Goal: Task Accomplishment & Management: Use online tool/utility

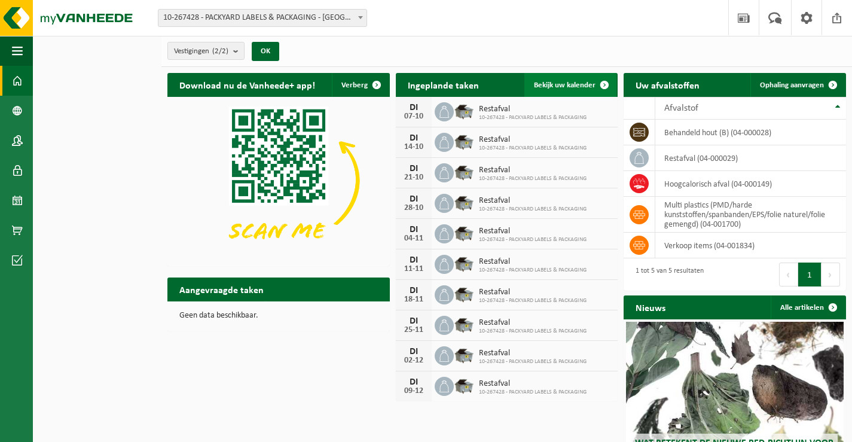
click at [544, 82] on span "Bekijk uw kalender" at bounding box center [565, 85] width 62 height 8
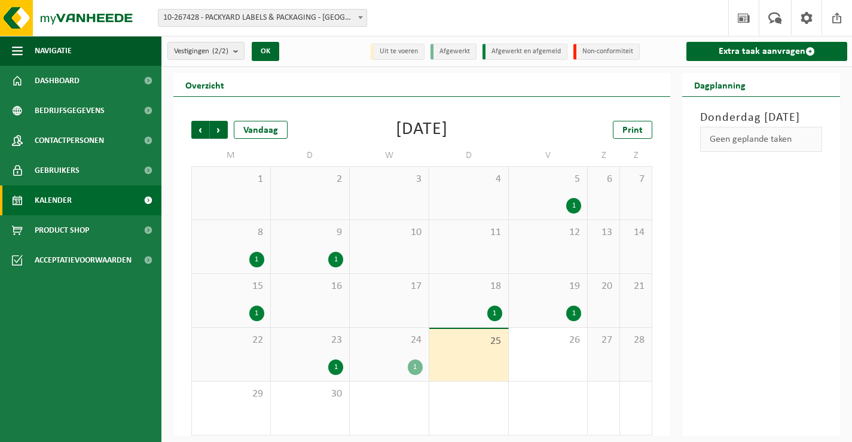
scroll to position [5, 0]
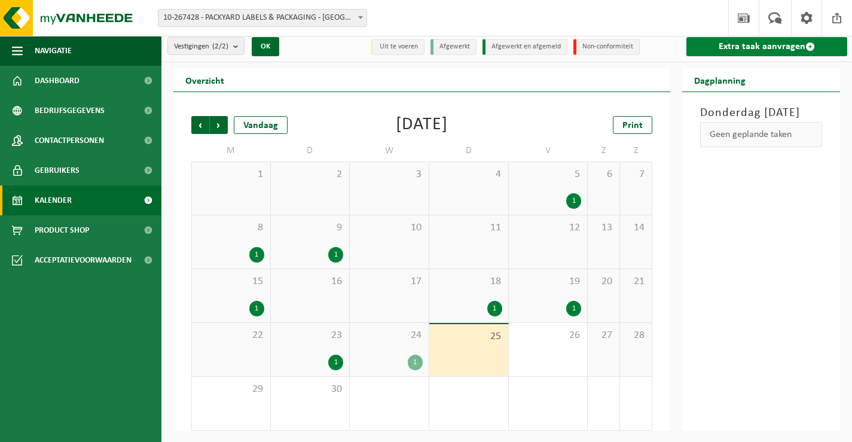
click at [710, 50] on link "Extra taak aanvragen" at bounding box center [766, 46] width 161 height 19
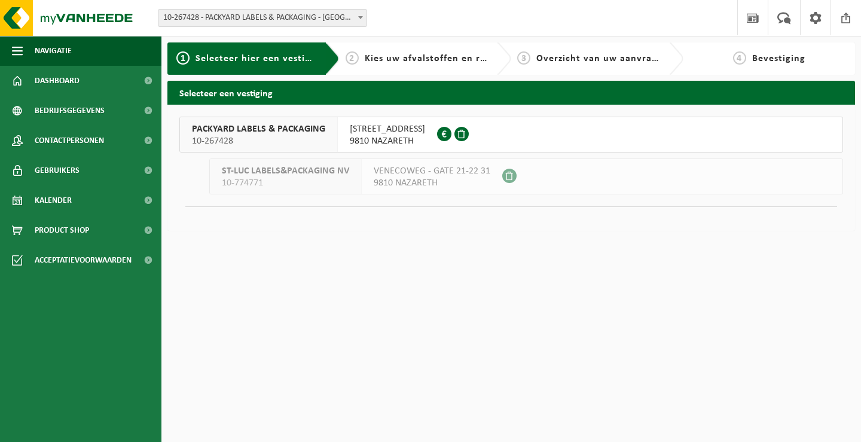
click at [380, 129] on span "VENECOWEG 24" at bounding box center [387, 129] width 75 height 12
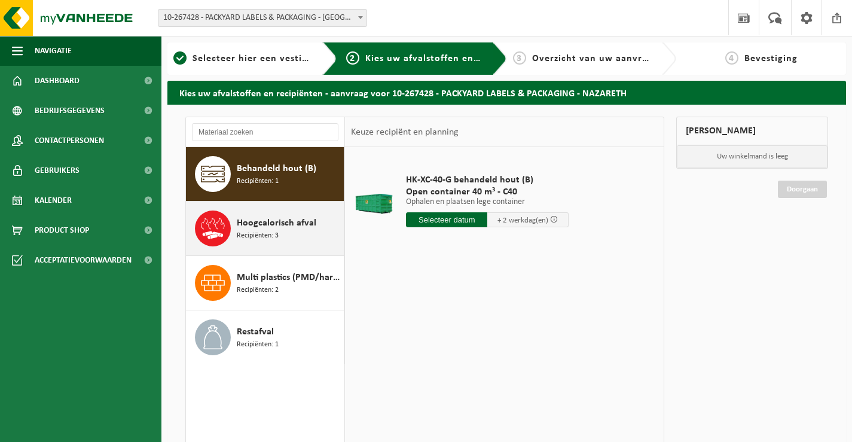
click at [314, 218] on div "Hoogcalorisch afval Recipiënten: 3" at bounding box center [289, 228] width 104 height 36
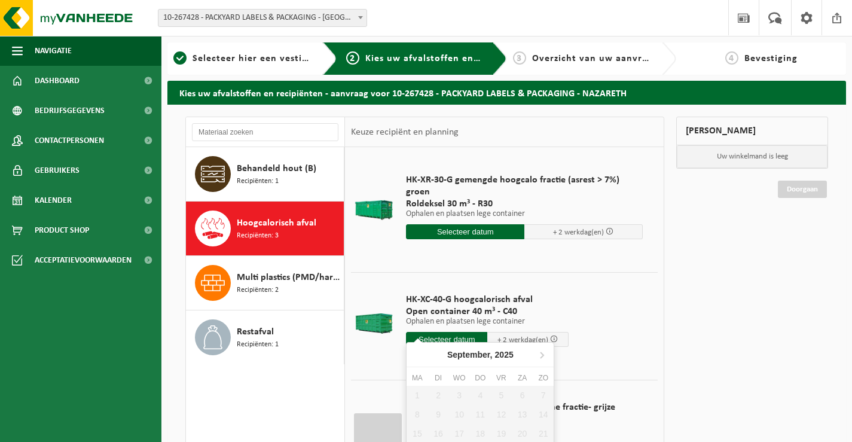
click at [435, 332] on input "text" at bounding box center [446, 339] width 81 height 15
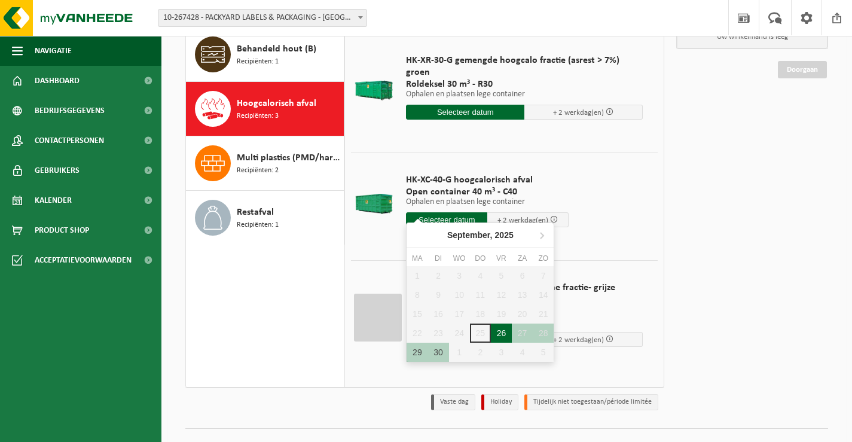
click at [491, 332] on div "26" at bounding box center [501, 332] width 21 height 19
type input "Van 2025-09-26"
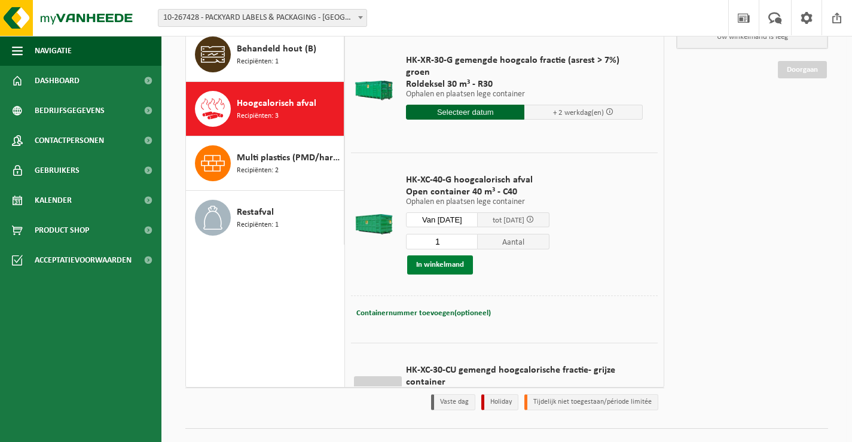
click at [451, 267] on button "In winkelmand" at bounding box center [440, 264] width 66 height 19
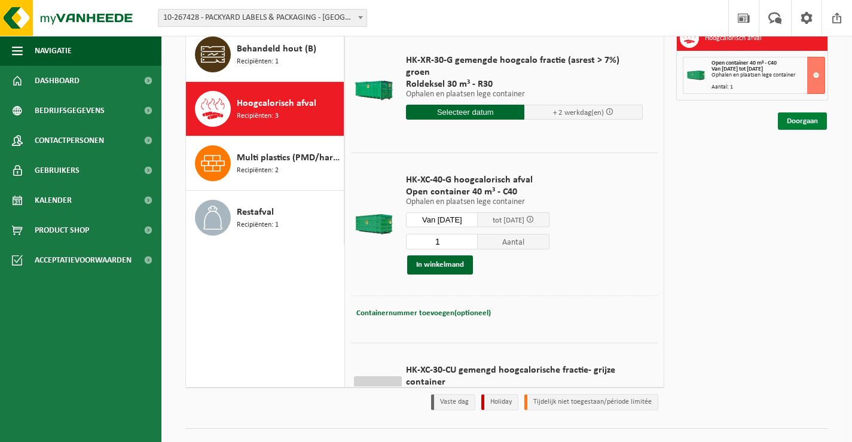
click at [814, 118] on link "Doorgaan" at bounding box center [802, 120] width 49 height 17
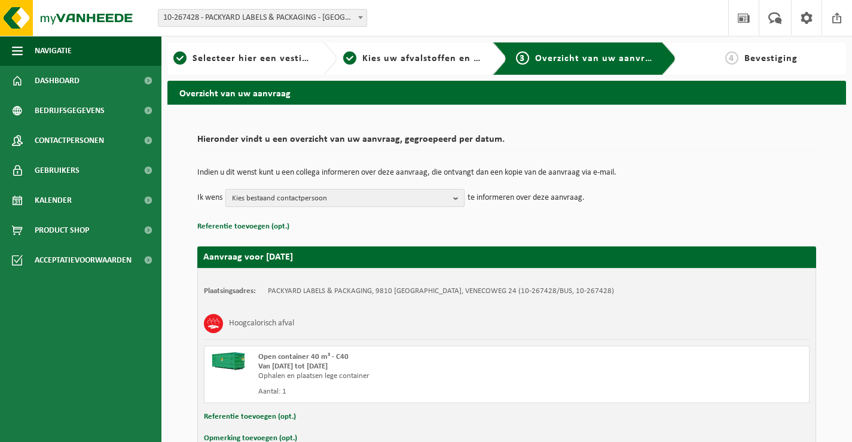
click at [390, 200] on span "Kies bestaand contactpersoon" at bounding box center [340, 199] width 216 height 18
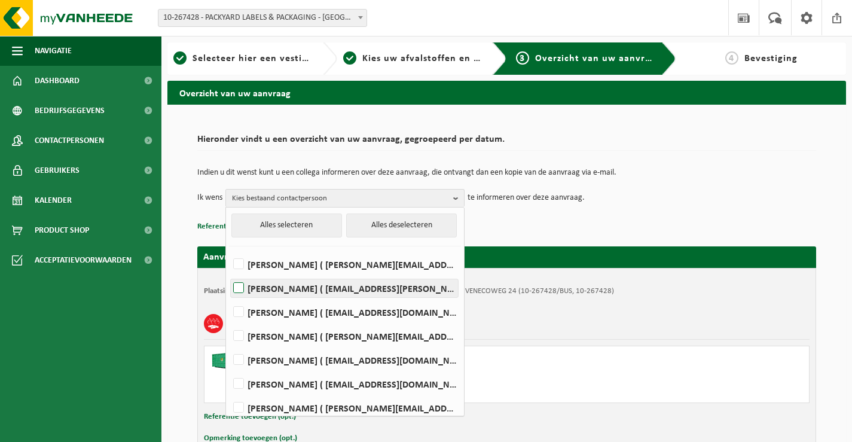
click at [330, 294] on label "CHRISTOPHE DE JANS ( christophe.de.jans@packyard.pro )" at bounding box center [344, 288] width 227 height 18
click at [229, 273] on input "CHRISTOPHE DE JANS ( christophe.de.jans@packyard.pro )" at bounding box center [228, 273] width 1 height 1
checkbox input "true"
click at [548, 231] on p "Referentie toevoegen (opt.)" at bounding box center [506, 227] width 619 height 16
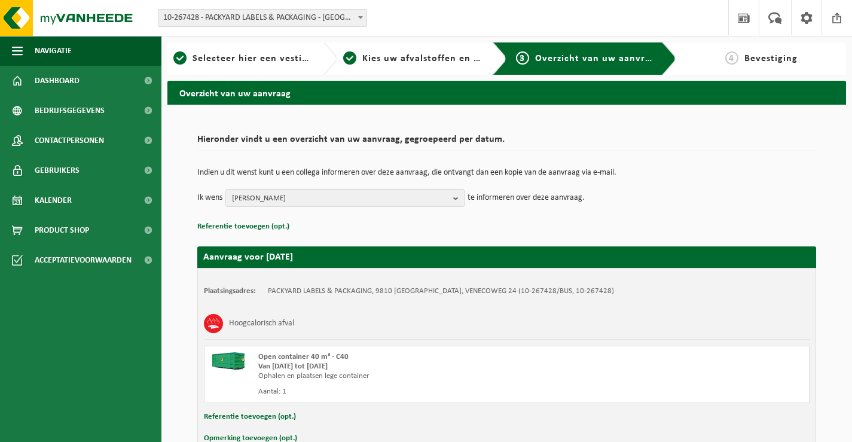
scroll to position [71, 0]
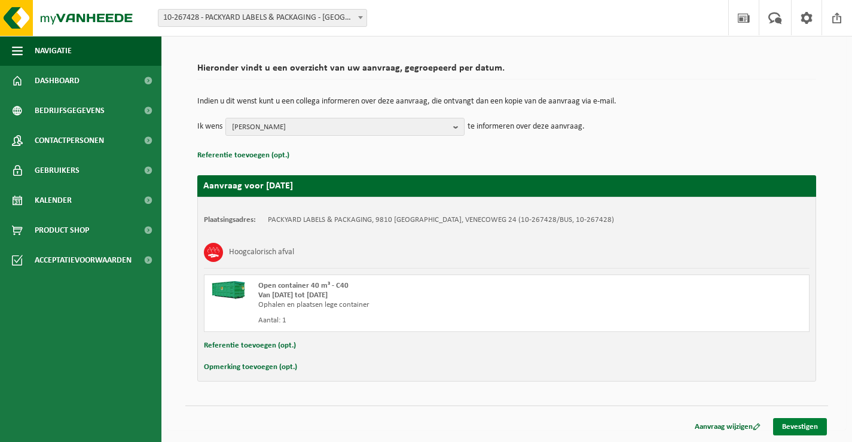
click at [803, 428] on link "Bevestigen" at bounding box center [800, 426] width 54 height 17
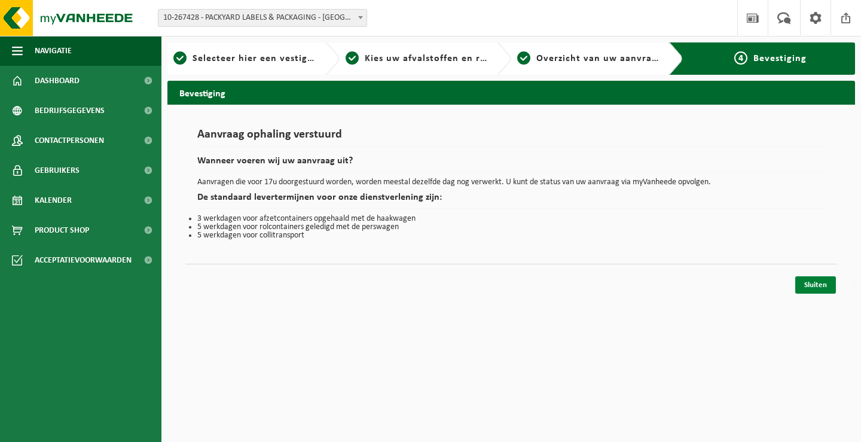
click at [809, 282] on link "Sluiten" at bounding box center [815, 284] width 41 height 17
